Goal: Book appointment/travel/reservation

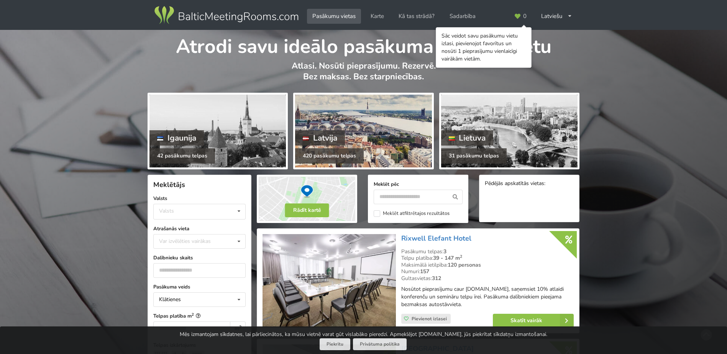
click at [336, 138] on div "Latvija" at bounding box center [320, 137] width 50 height 15
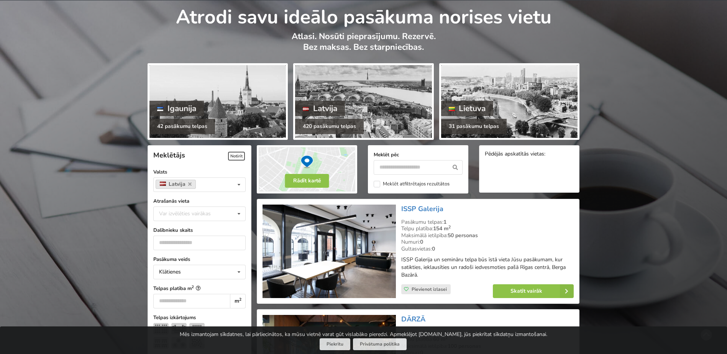
scroll to position [77, 0]
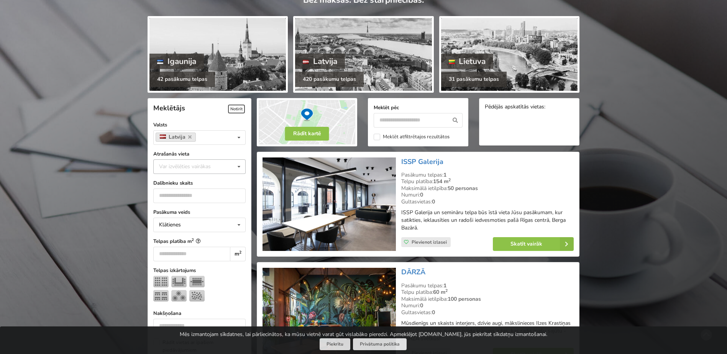
click at [215, 167] on div "Var izvēlēties vairākas" at bounding box center [192, 166] width 71 height 9
click at [174, 251] on div "[GEOGRAPHIC_DATA]" at bounding box center [200, 252] width 92 height 14
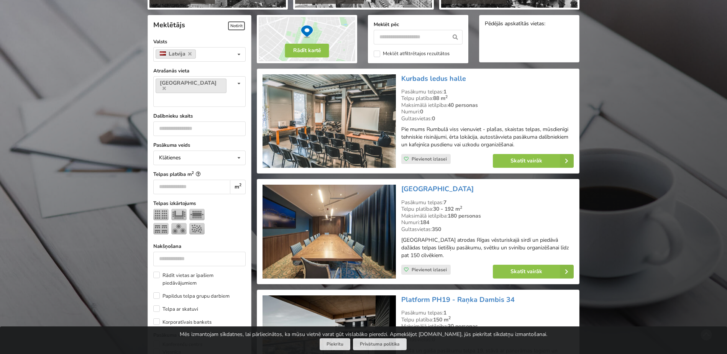
scroll to position [172, 0]
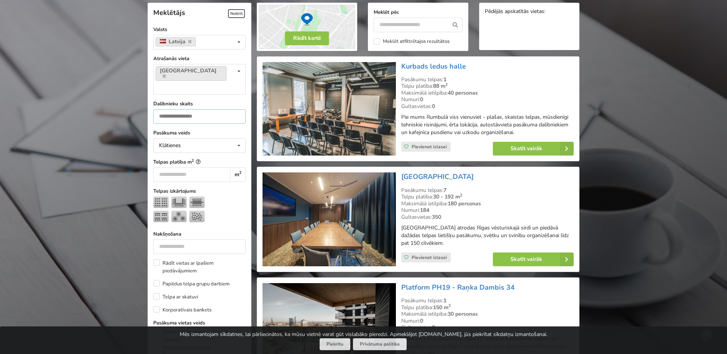
click at [189, 109] on input "number" at bounding box center [199, 116] width 92 height 15
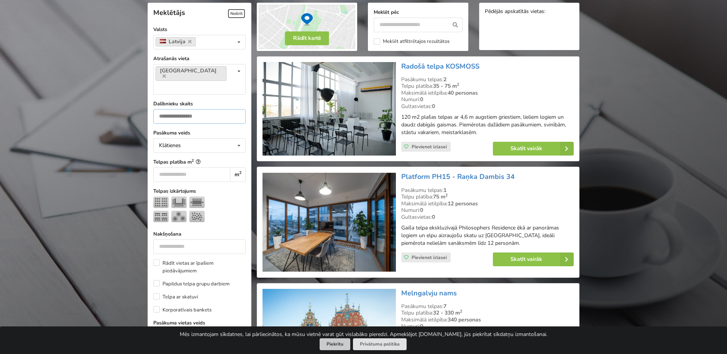
type input "*"
click at [337, 347] on button "Piekrītu" at bounding box center [335, 345] width 31 height 12
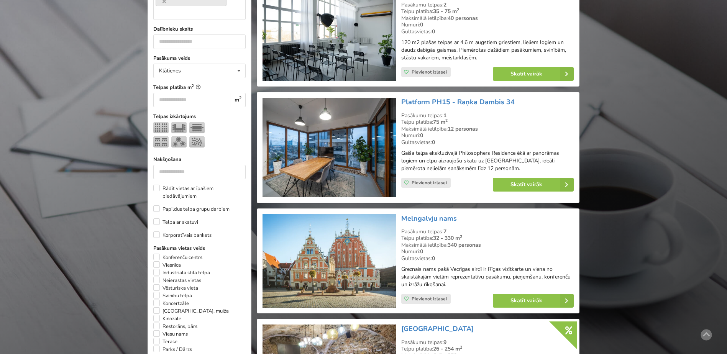
scroll to position [211, 0]
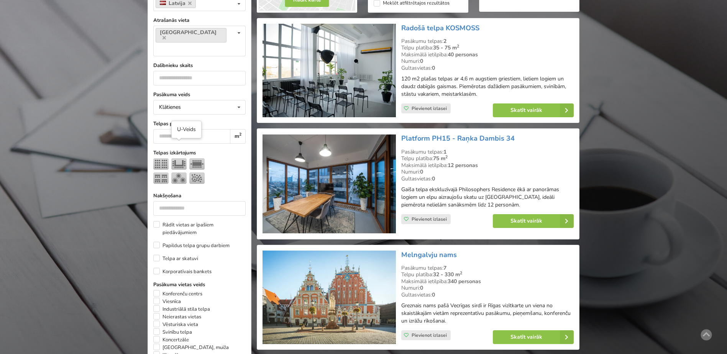
click at [180, 158] on img at bounding box center [178, 164] width 15 height 12
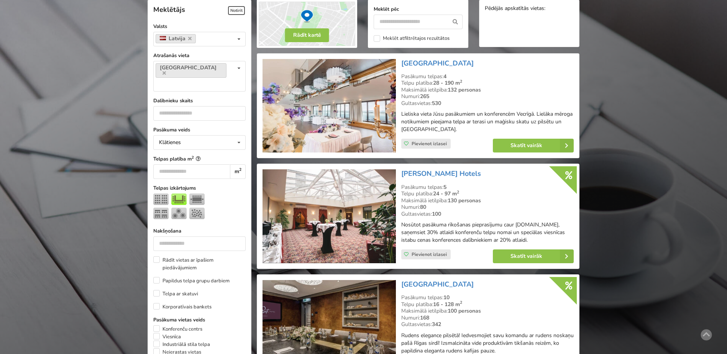
scroll to position [172, 0]
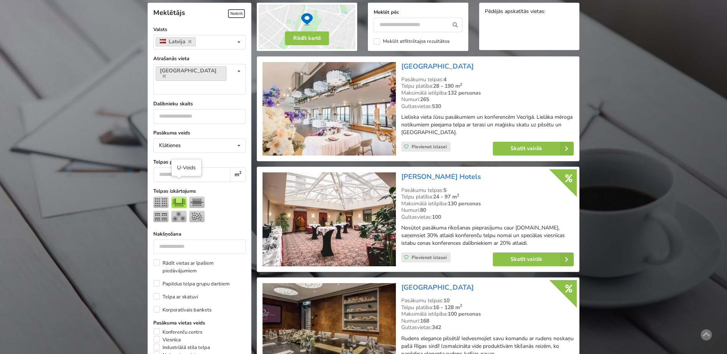
click at [182, 197] on img at bounding box center [178, 203] width 15 height 12
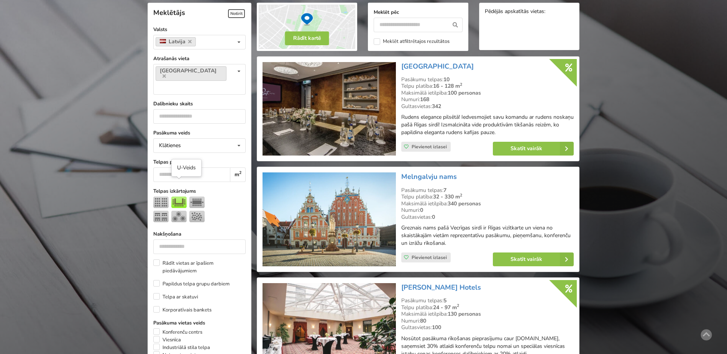
click at [179, 197] on img at bounding box center [178, 203] width 15 height 12
click at [177, 197] on img at bounding box center [178, 203] width 15 height 12
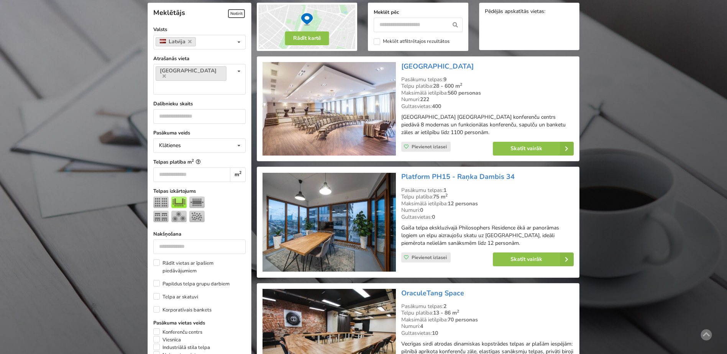
click at [177, 197] on img at bounding box center [178, 203] width 15 height 12
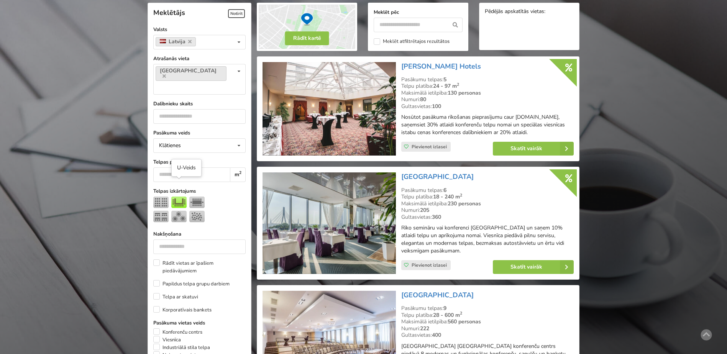
click at [177, 197] on img at bounding box center [178, 203] width 15 height 12
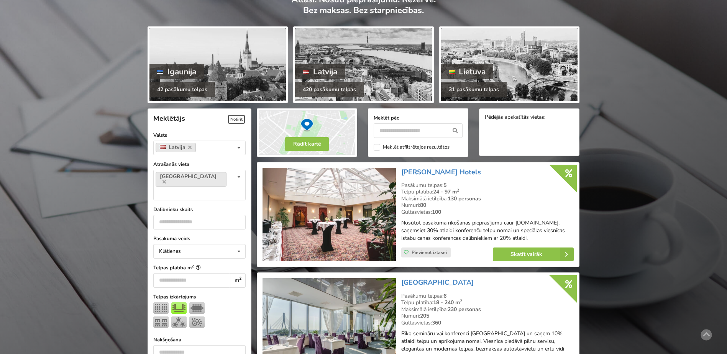
scroll to position [57, 0]
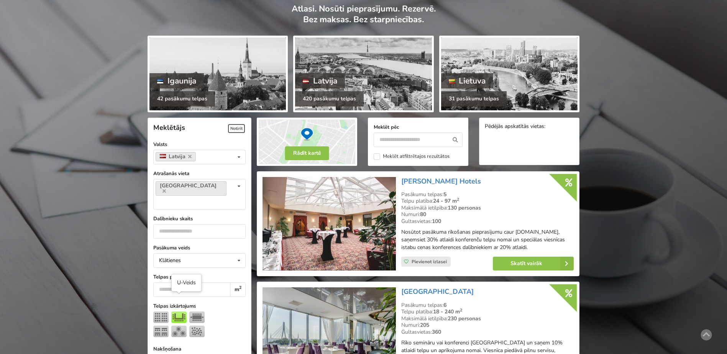
click at [173, 312] on img at bounding box center [178, 318] width 15 height 12
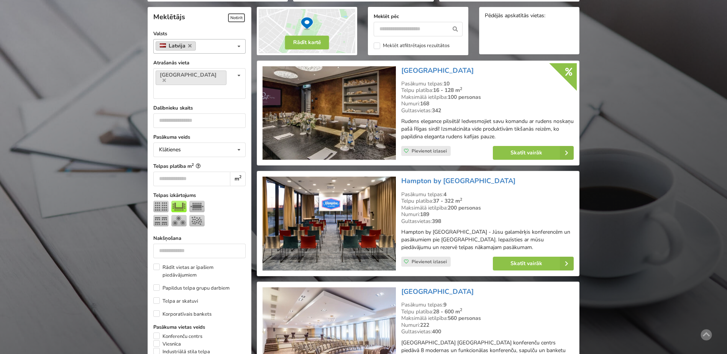
scroll to position [172, 0]
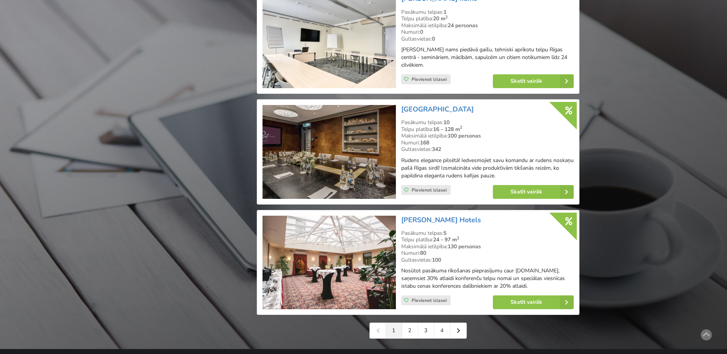
scroll to position [1629, 0]
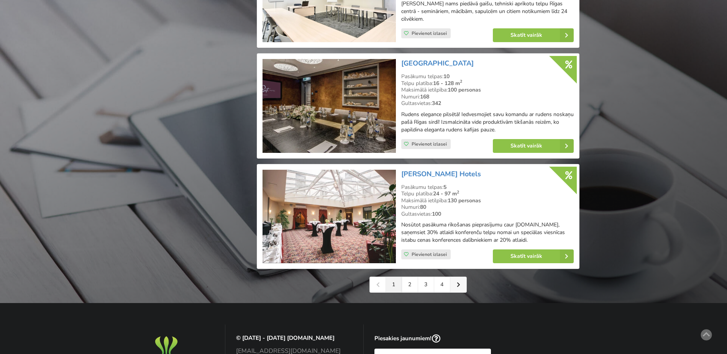
click at [457, 288] on icon at bounding box center [458, 284] width 3 height 5
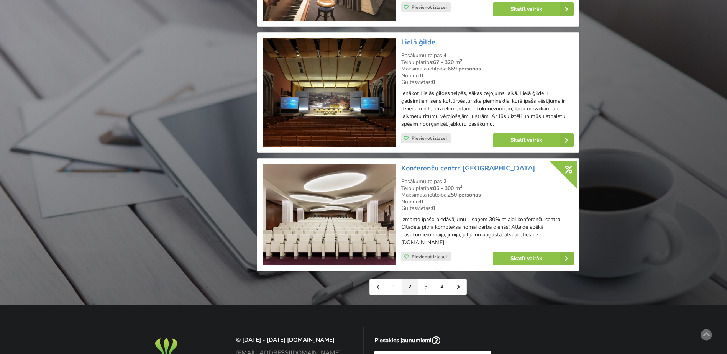
scroll to position [1687, 0]
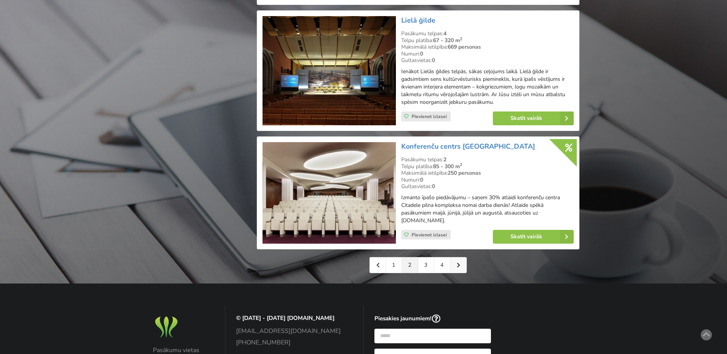
click at [459, 263] on icon at bounding box center [458, 265] width 3 height 5
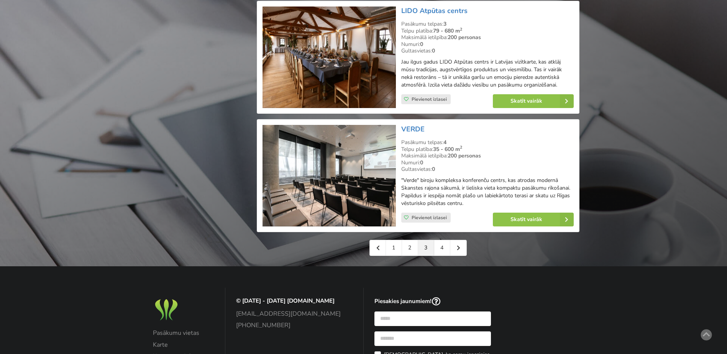
scroll to position [1725, 0]
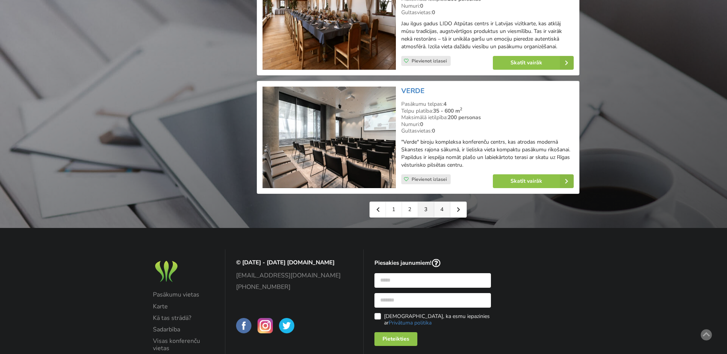
click at [441, 202] on link "4" at bounding box center [442, 209] width 16 height 15
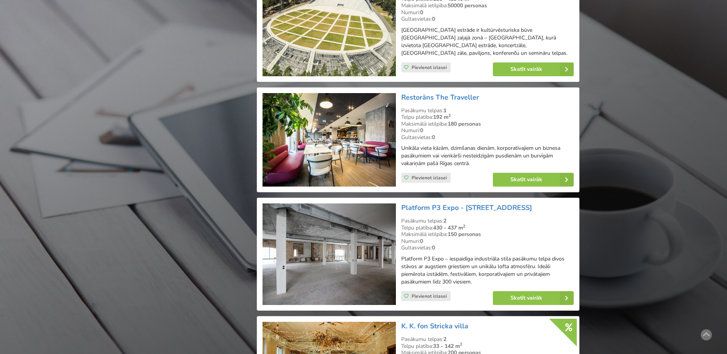
scroll to position [1035, 0]
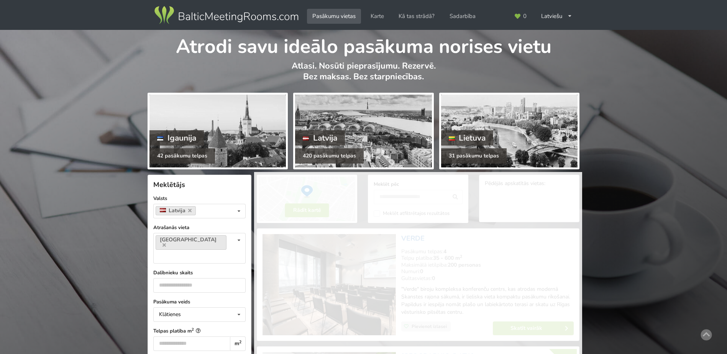
scroll to position [172, 0]
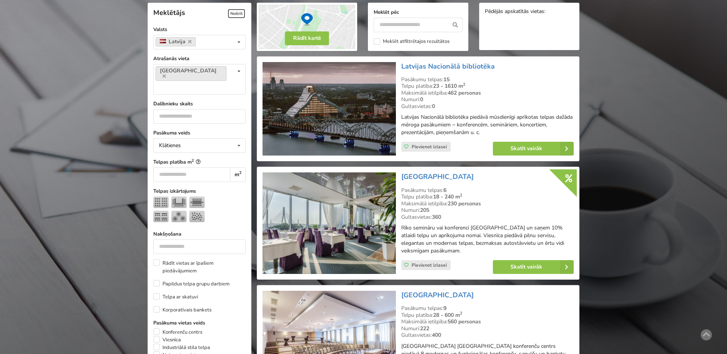
scroll to position [77, 0]
